Goal: Book appointment/travel/reservation

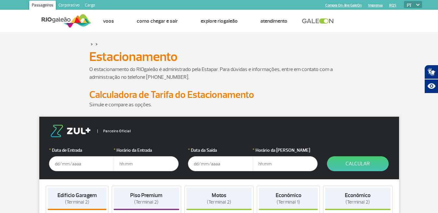
click at [73, 163] on input "text" at bounding box center [81, 163] width 65 height 15
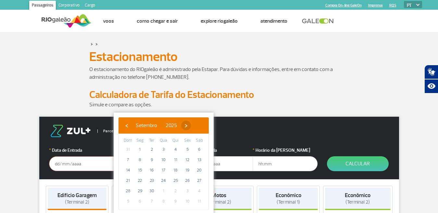
click at [191, 124] on span "›" at bounding box center [186, 126] width 10 height 10
click at [187, 124] on span "›" at bounding box center [182, 126] width 10 height 10
click at [192, 124] on span "›" at bounding box center [187, 126] width 10 height 10
click at [152, 190] on span "30" at bounding box center [151, 191] width 10 height 10
type input "[DATE]"
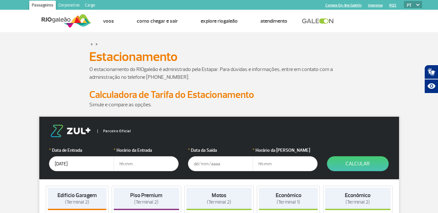
click at [119, 165] on input "text" at bounding box center [146, 163] width 65 height 15
type input "09:00"
click at [193, 164] on input "text" at bounding box center [220, 163] width 65 height 15
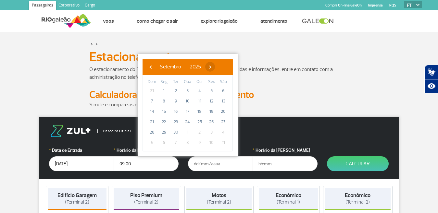
click at [215, 69] on span "›" at bounding box center [210, 67] width 10 height 10
click at [211, 69] on span "›" at bounding box center [206, 67] width 10 height 10
click at [216, 69] on span "›" at bounding box center [211, 67] width 10 height 10
click at [189, 134] on span "31" at bounding box center [187, 132] width 10 height 10
type input "[DATE]"
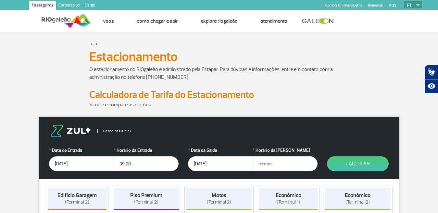
click at [258, 165] on input "text" at bounding box center [285, 163] width 65 height 15
type input "19:00"
click at [357, 159] on button "Calcular" at bounding box center [358, 163] width 62 height 15
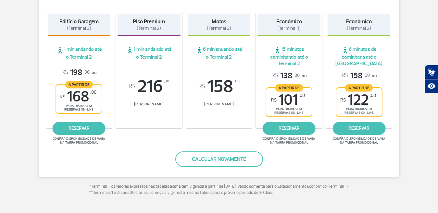
scroll to position [130, 0]
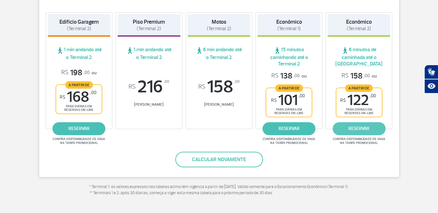
click at [359, 127] on link "reservar" at bounding box center [358, 128] width 53 height 13
